Goal: Task Accomplishment & Management: Use online tool/utility

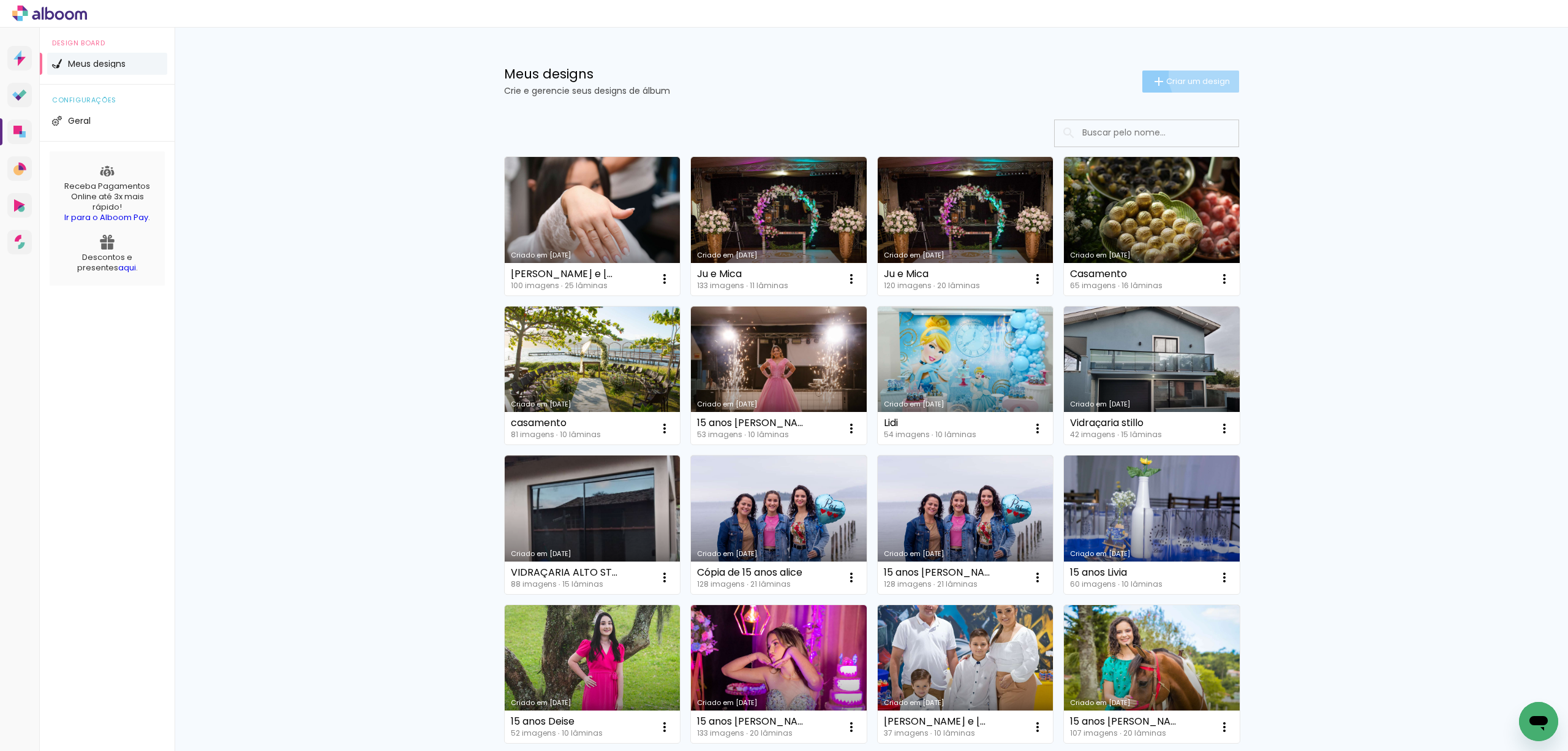
click at [1201, 75] on paper-button "Criar um design" at bounding box center [1190, 82] width 97 height 22
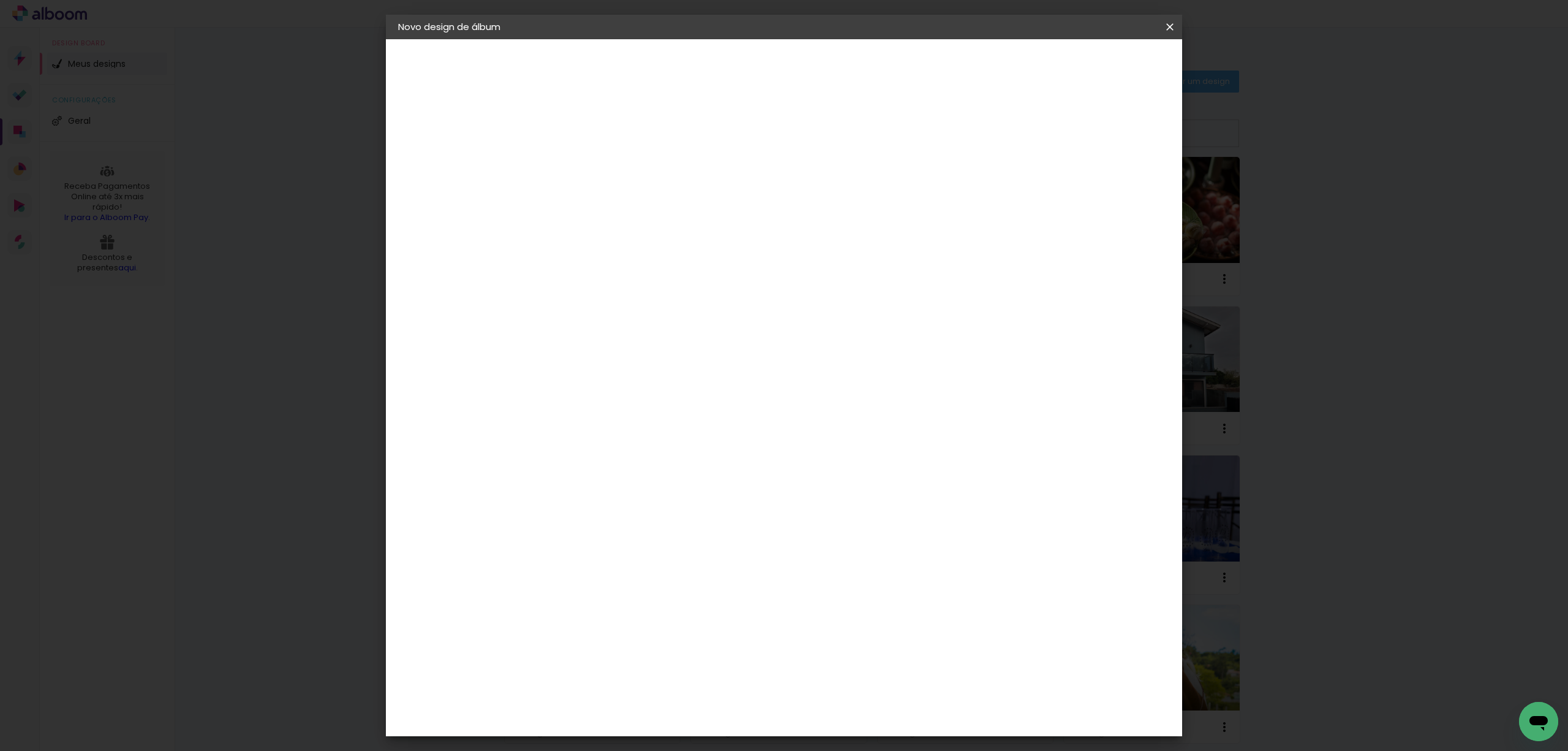
click at [598, 159] on input at bounding box center [598, 164] width 0 height 19
type input "Formatura Lara"
type paper-input "Formatura Lara"
click at [0, 0] on slot "Avançar" at bounding box center [0, 0] width 0 height 0
click at [0, 0] on slot "Tamanho Livre" at bounding box center [0, 0] width 0 height 0
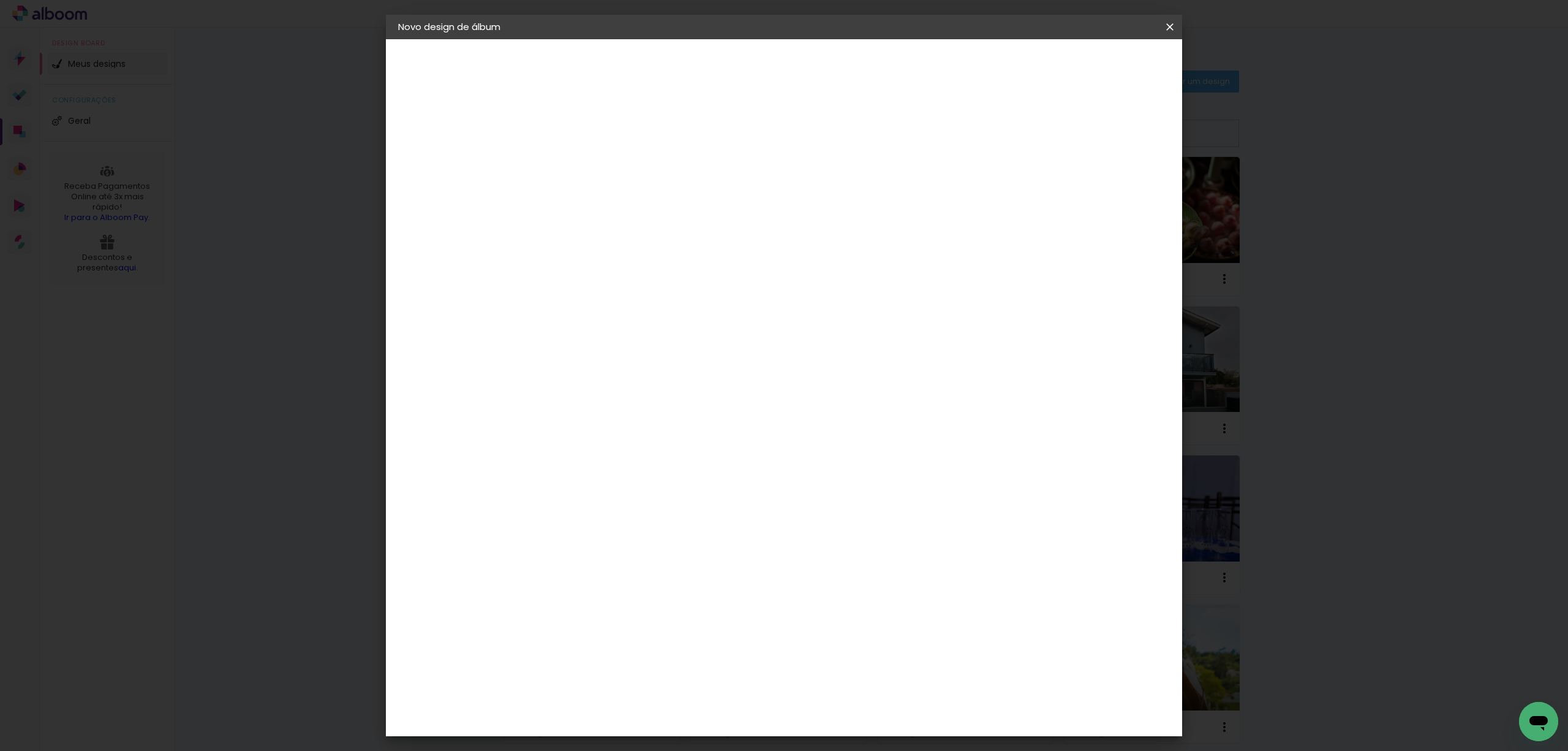
click at [0, 0] on slot "Tamanho Livre" at bounding box center [0, 0] width 0 height 0
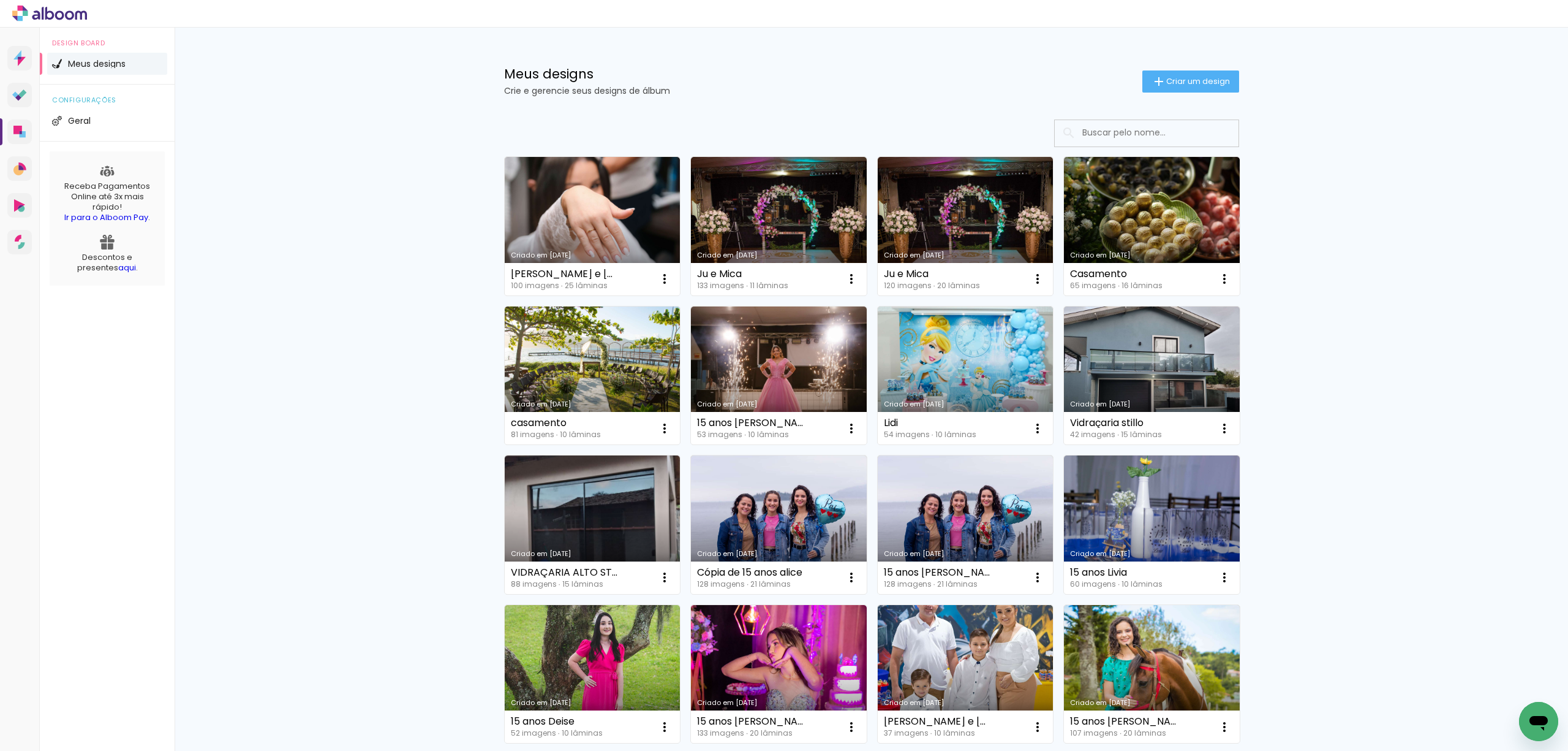
click at [1135, 126] on input at bounding box center [1163, 133] width 175 height 25
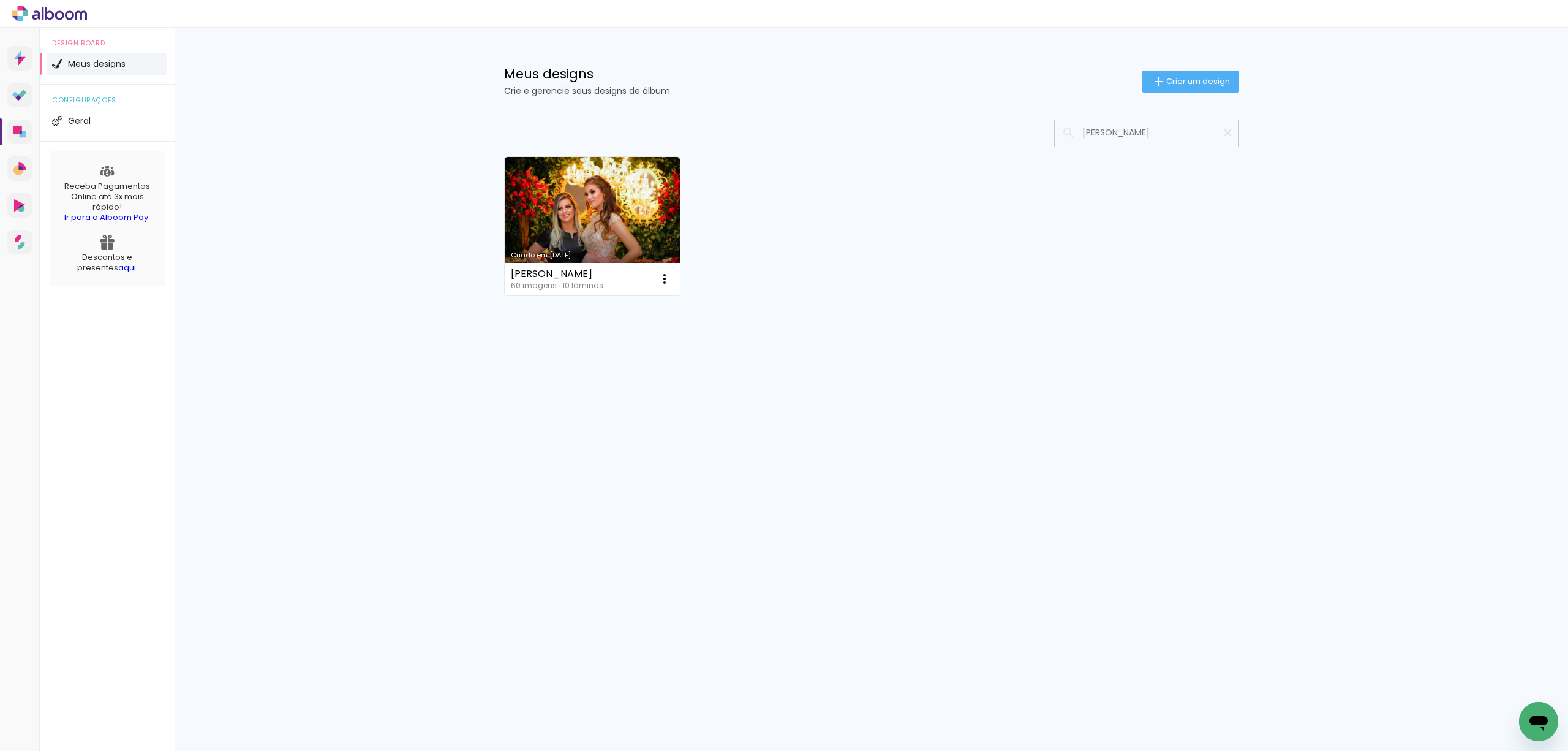
type input "lara"
type paper-input "lara"
